Goal: Find specific page/section: Find specific page/section

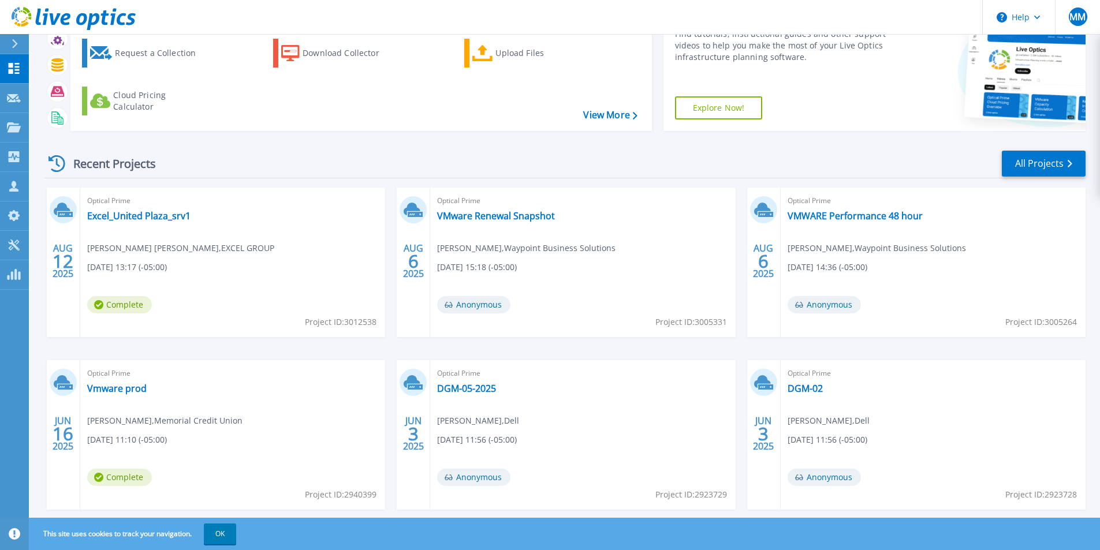
scroll to position [90, 0]
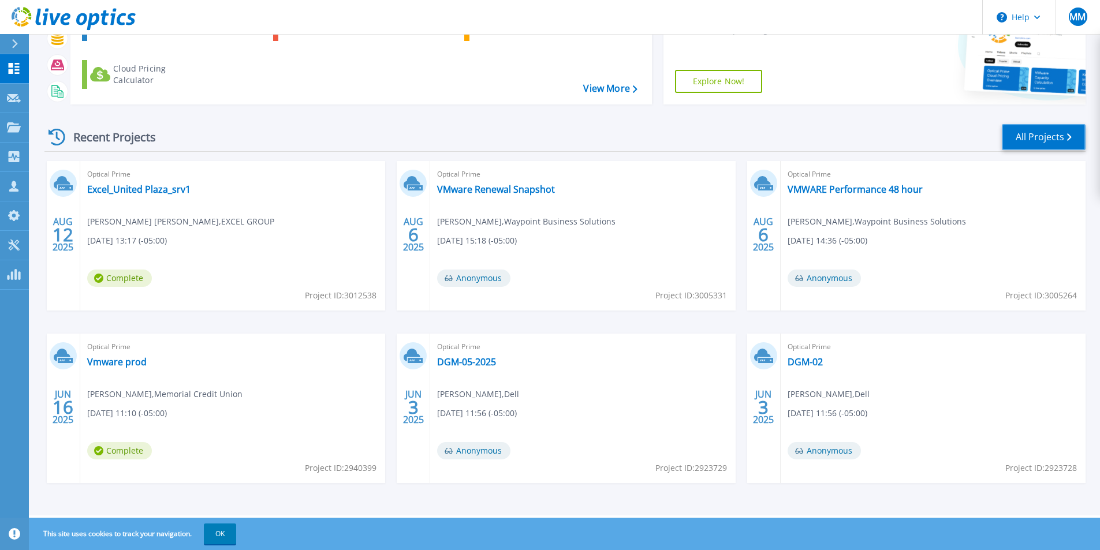
click at [1019, 140] on link "All Projects" at bounding box center [1044, 137] width 84 height 26
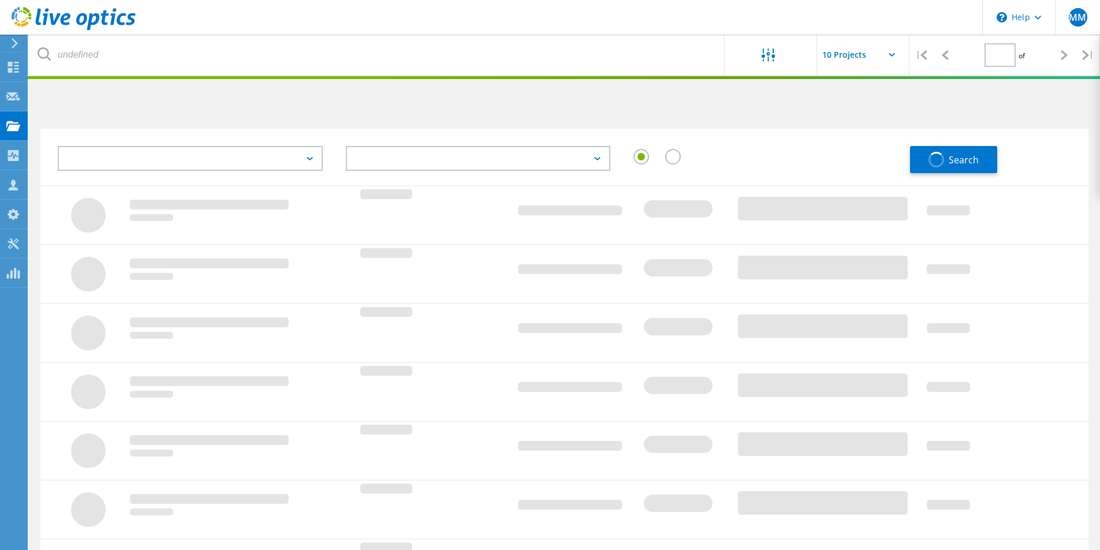
type input "4"
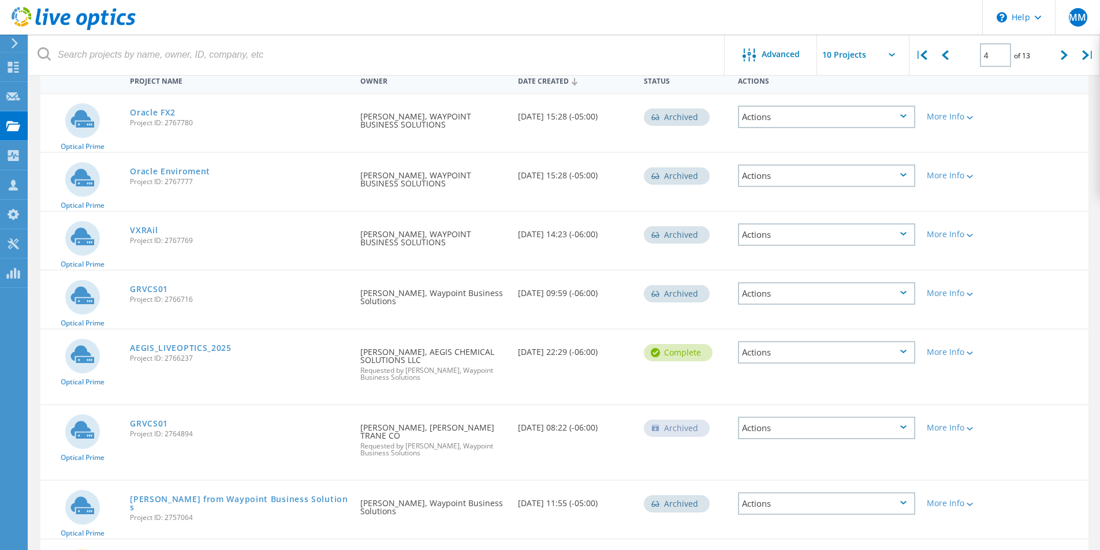
scroll to position [135, 0]
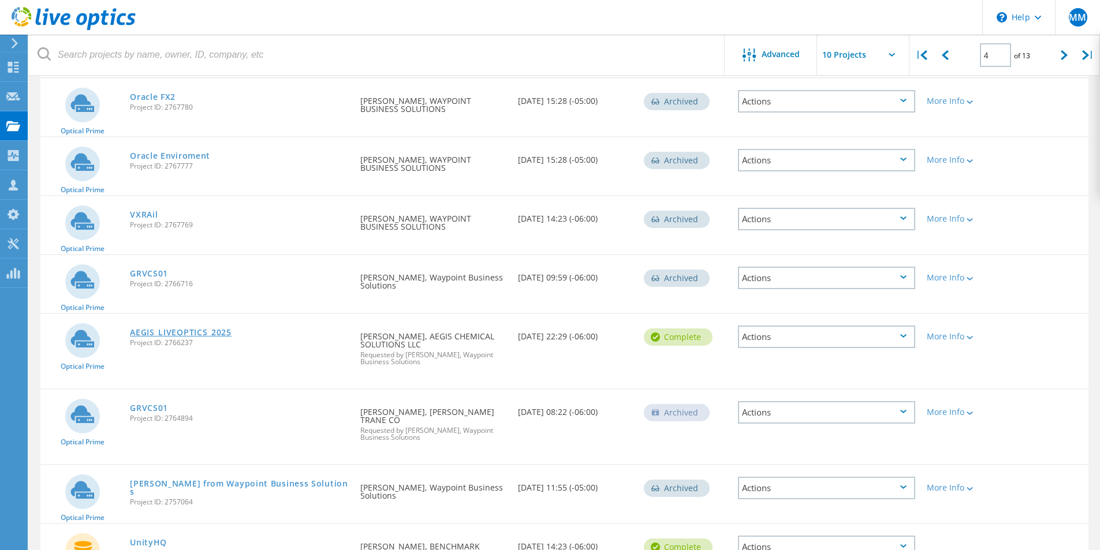
click at [202, 329] on link "AEGIS_LIVEOPTICS_2025" at bounding box center [181, 333] width 102 height 8
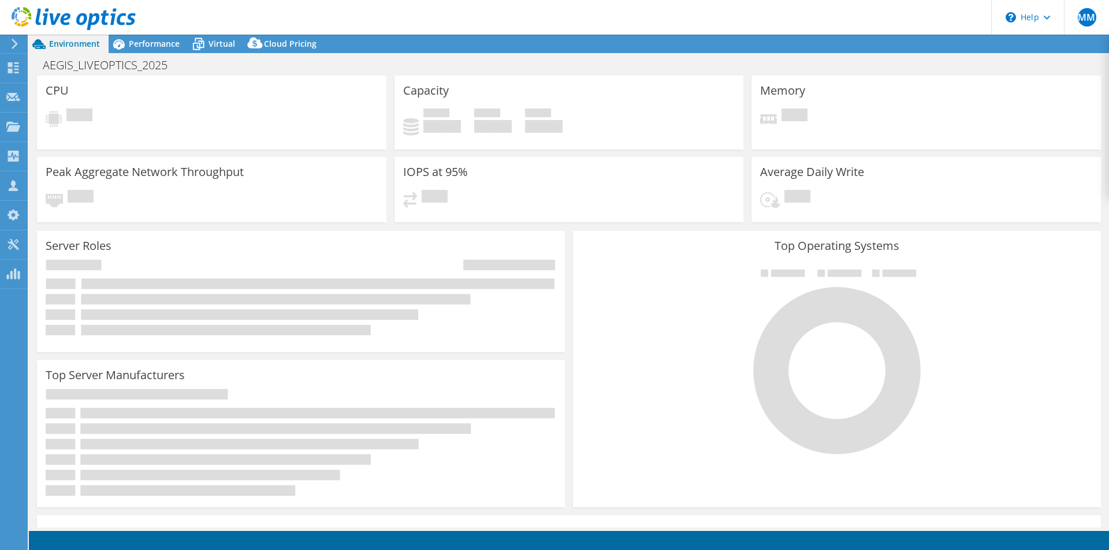
select select "USD"
select select "USEast"
